Goal: Transaction & Acquisition: Purchase product/service

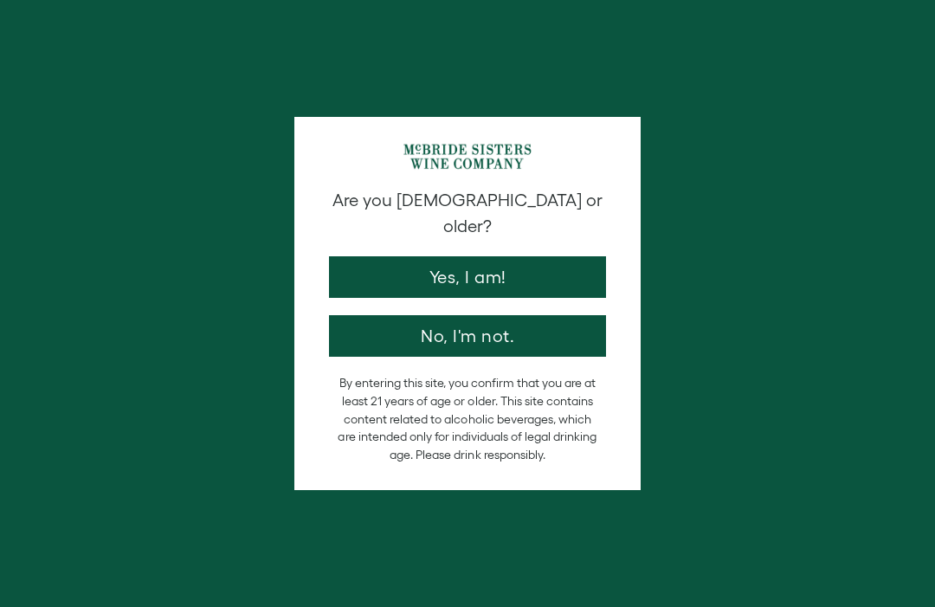
click at [449, 256] on button "Yes, I am!" at bounding box center [467, 277] width 277 height 42
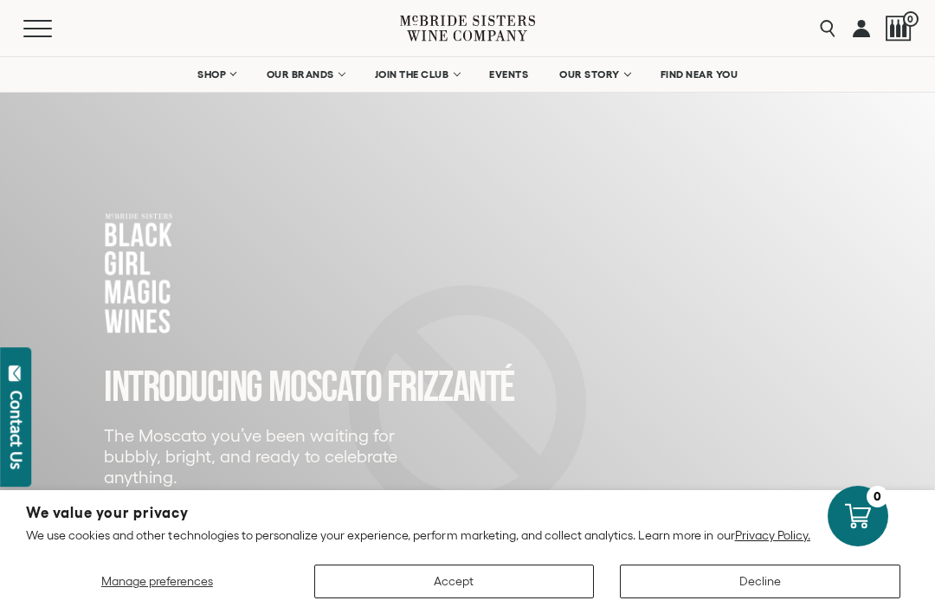
click at [588, 583] on button "Accept" at bounding box center [454, 582] width 281 height 34
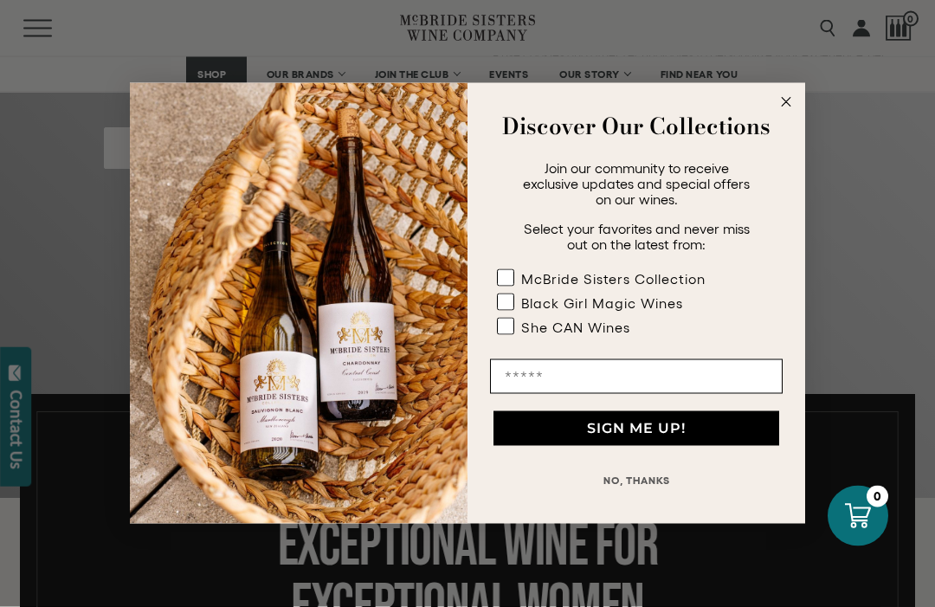
scroll to position [399, 0]
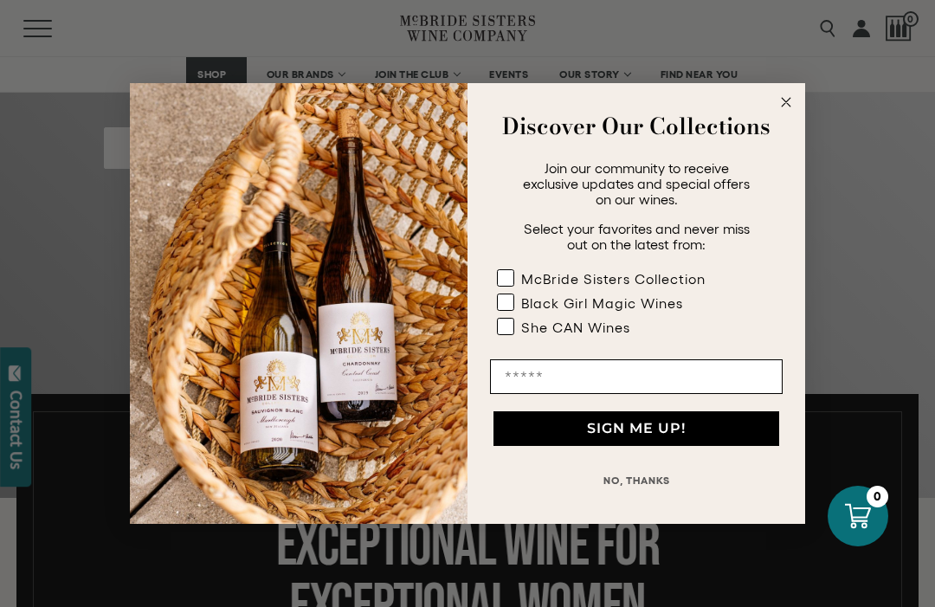
click at [794, 113] on circle "Close dialog" at bounding box center [787, 103] width 20 height 20
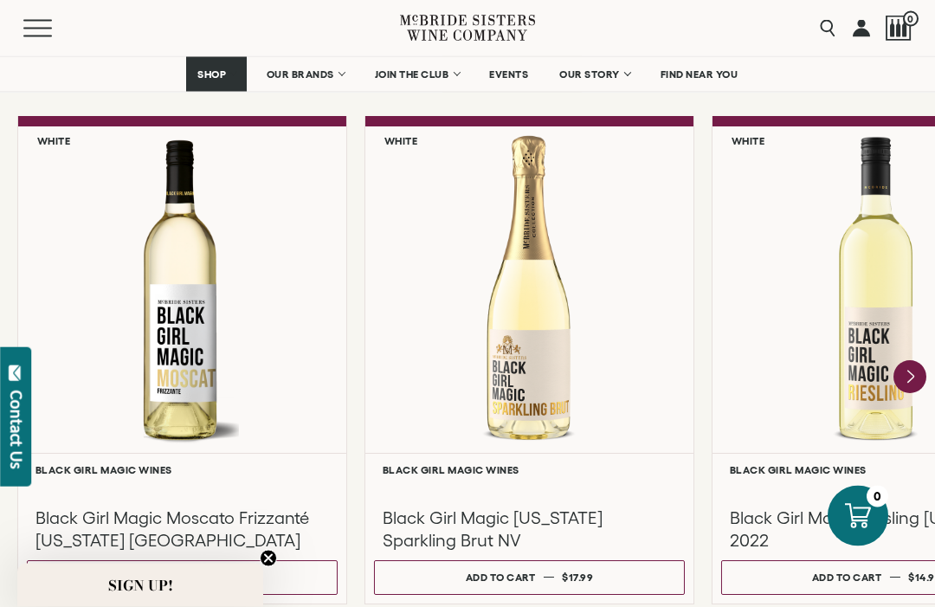
scroll to position [1498, 0]
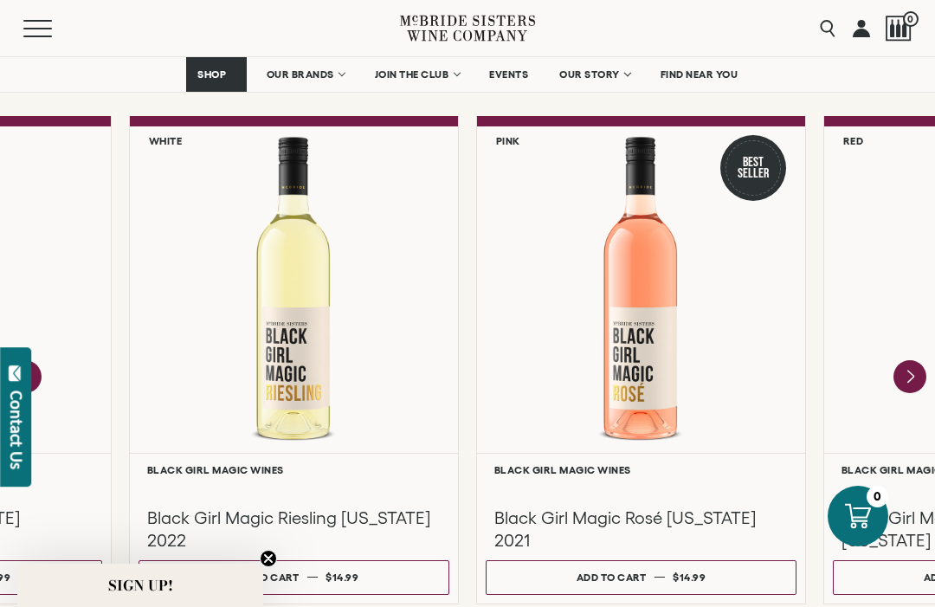
click at [914, 375] on icon "Next" at bounding box center [911, 376] width 6 height 12
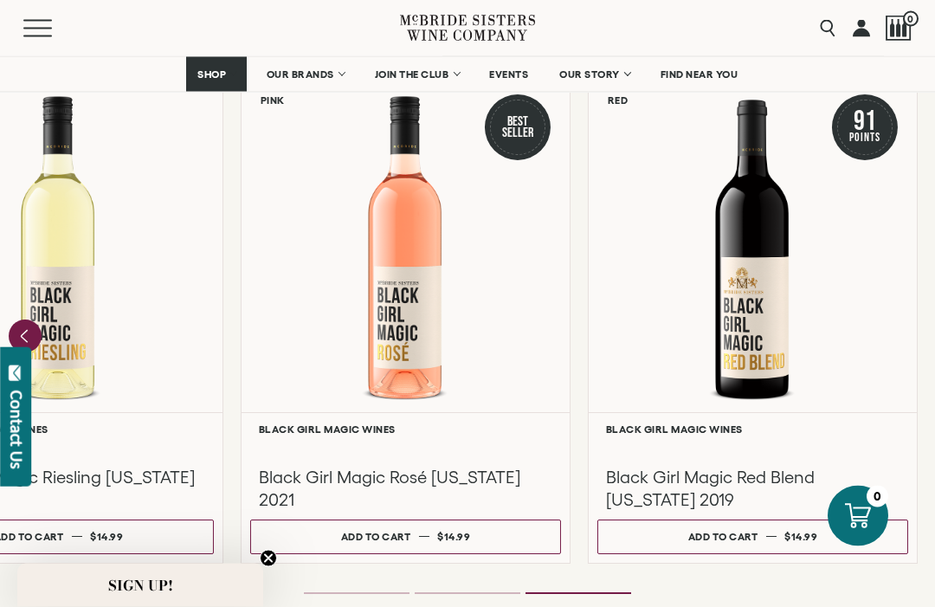
scroll to position [1539, 0]
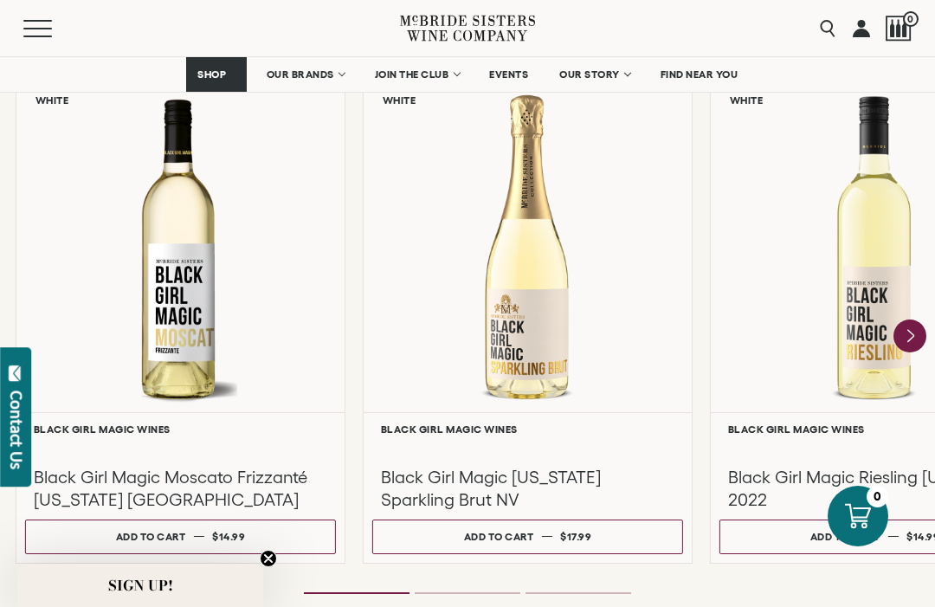
click at [884, 435] on div "Black Girl Magic Riesling [US_STATE] 2022" at bounding box center [875, 473] width 311 height 76
